Goal: Navigation & Orientation: Find specific page/section

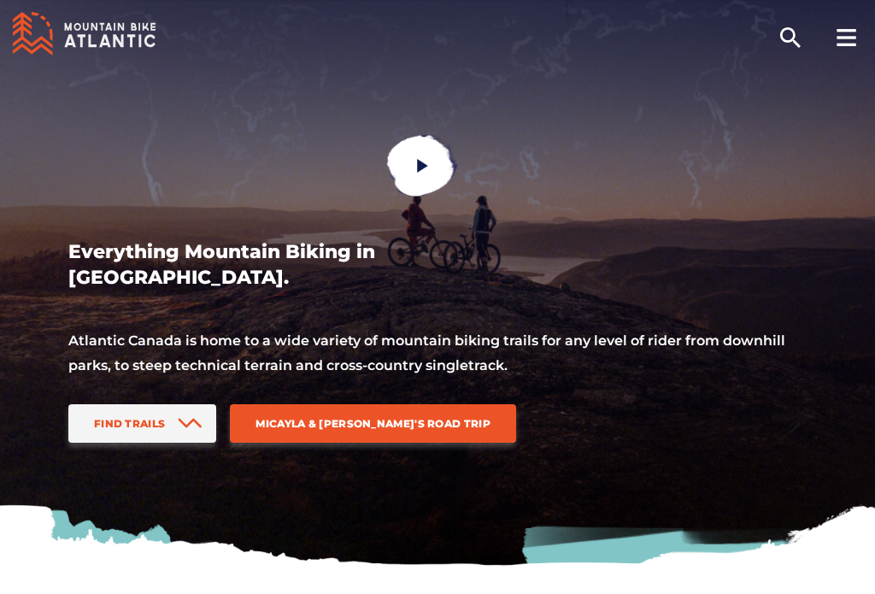
click at [171, 404] on link "Find Trails" at bounding box center [142, 423] width 148 height 38
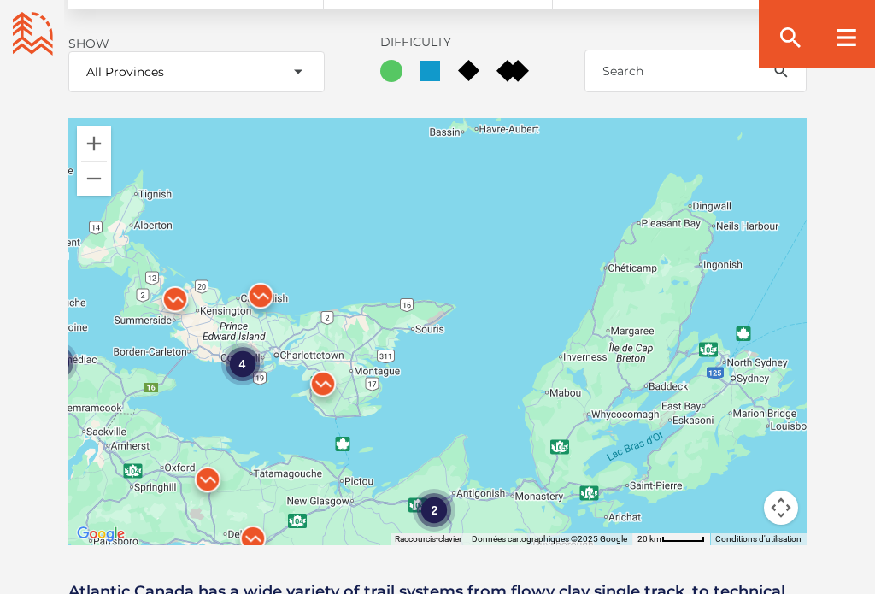
scroll to position [2090, 0]
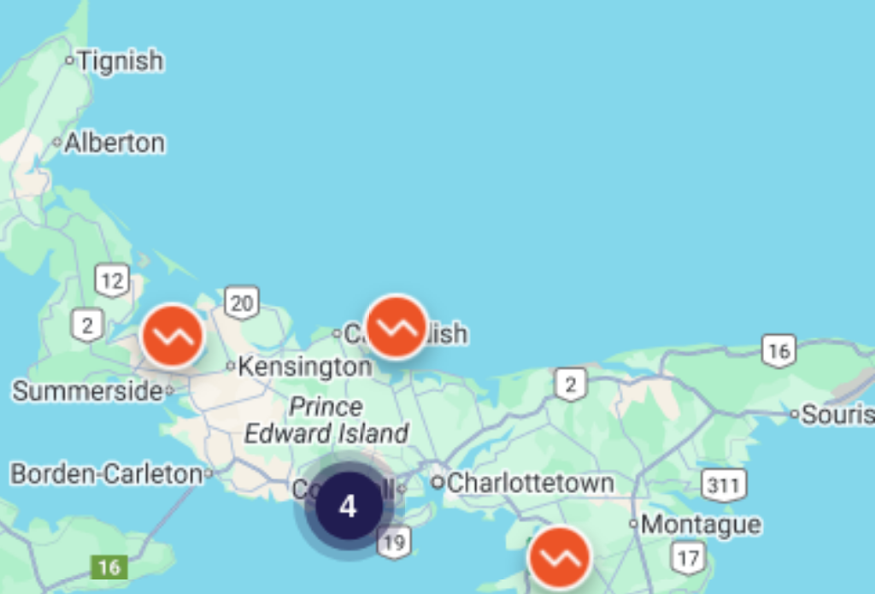
click at [235, 332] on div "4" at bounding box center [256, 353] width 43 height 43
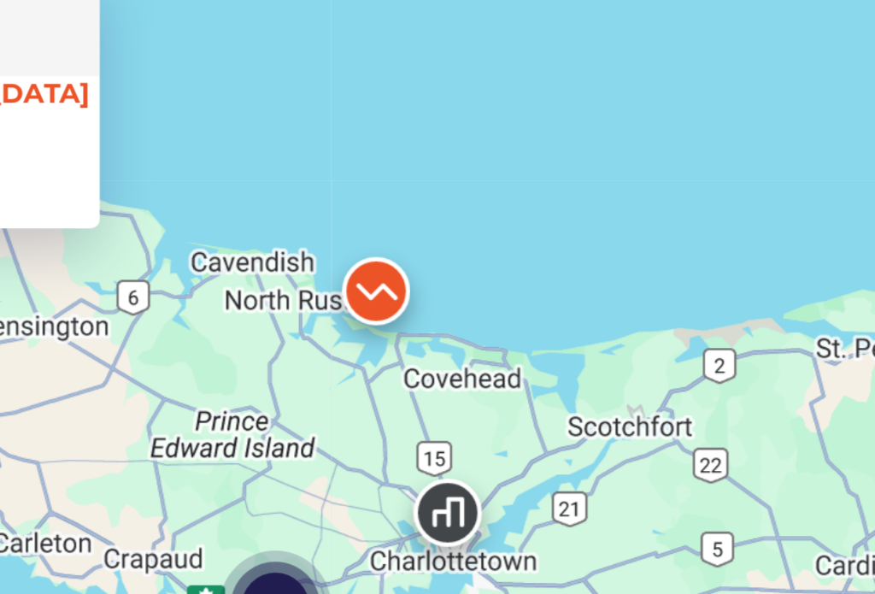
click at [207, 393] on div "3" at bounding box center [228, 414] width 43 height 43
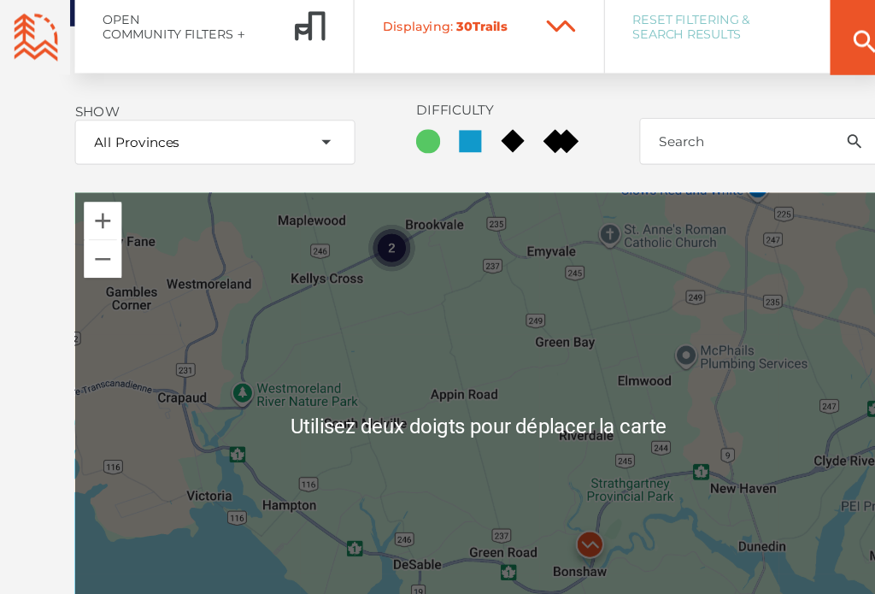
scroll to position [2015, 0]
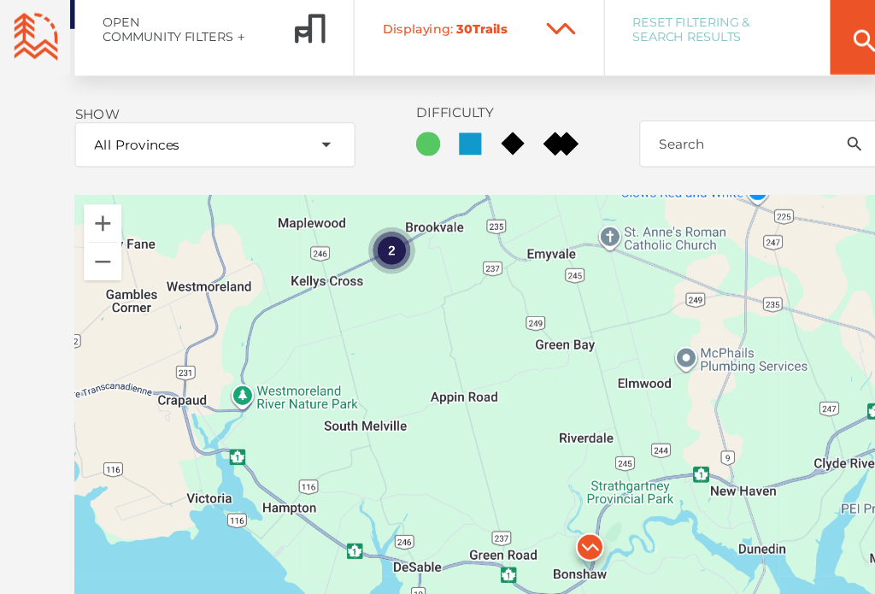
click at [366, 208] on div "2" at bounding box center [357, 229] width 43 height 43
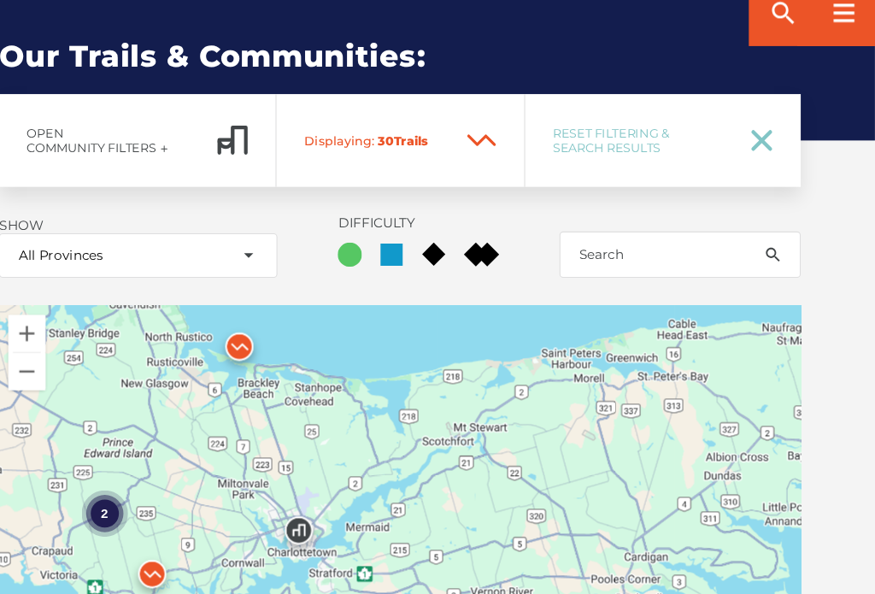
scroll to position [1887, 0]
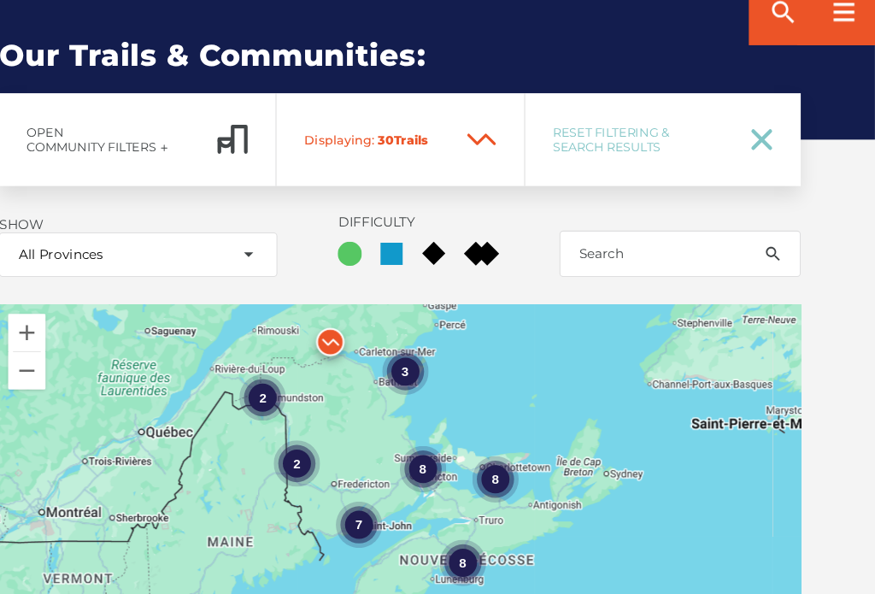
click at [504, 446] on div "8" at bounding box center [525, 467] width 43 height 43
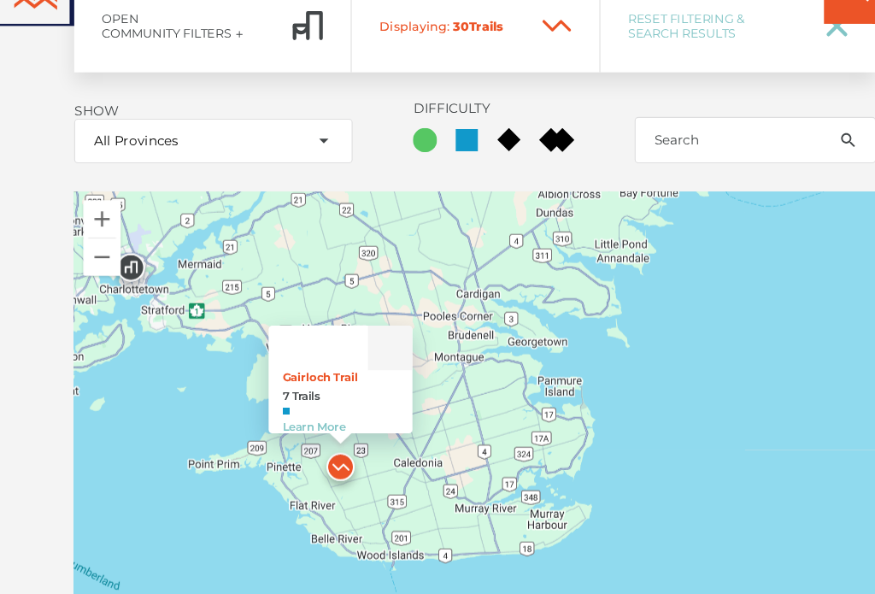
scroll to position [1973, 0]
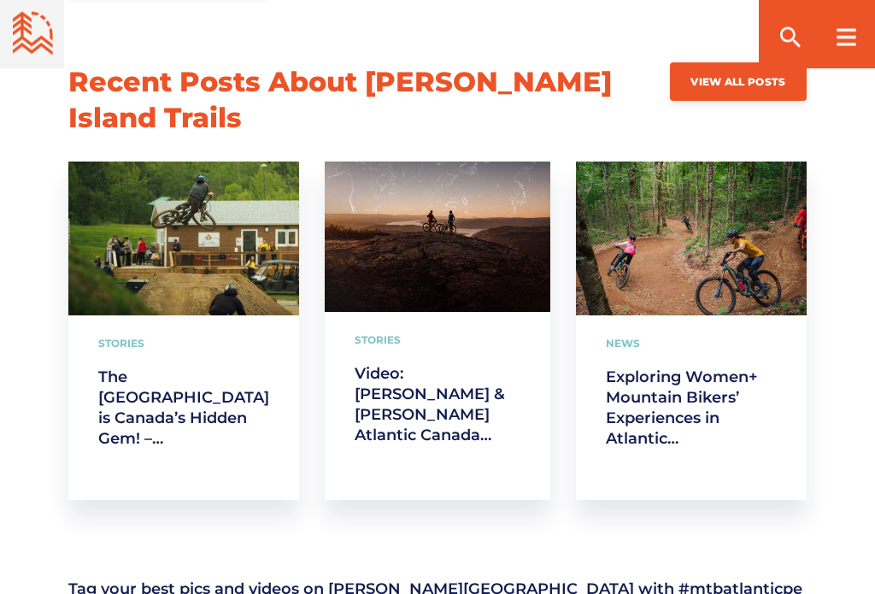
scroll to position [2782, 0]
click at [687, 366] on link "Exploring Women+ Mountain Bikers’ Experiences in Atlantic [GEOGRAPHIC_DATA]" at bounding box center [690, 407] width 171 height 82
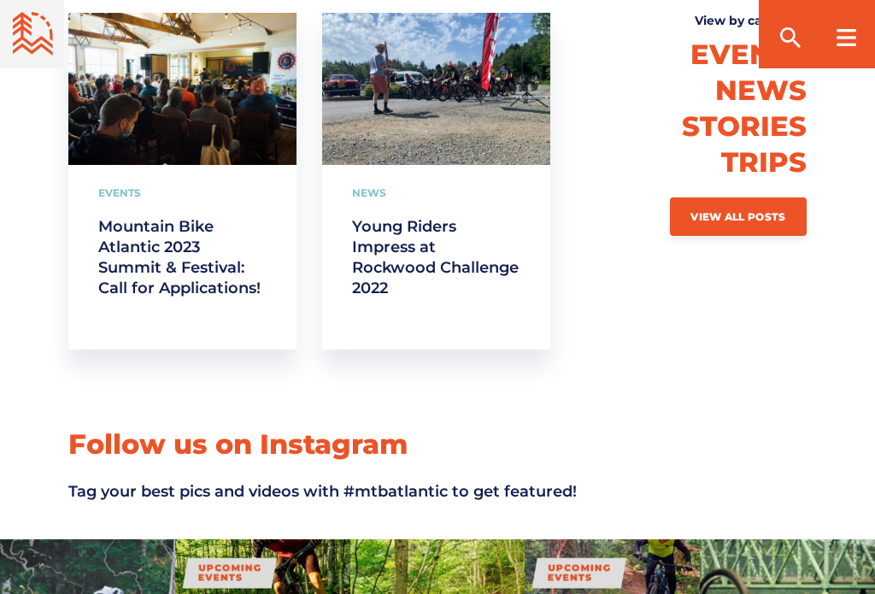
scroll to position [2888, 0]
